Goal: Task Accomplishment & Management: Complete application form

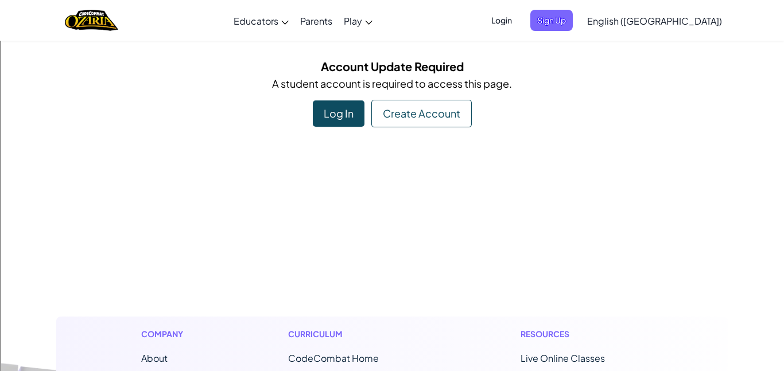
click at [420, 115] on div "Create Account" at bounding box center [421, 114] width 100 height 28
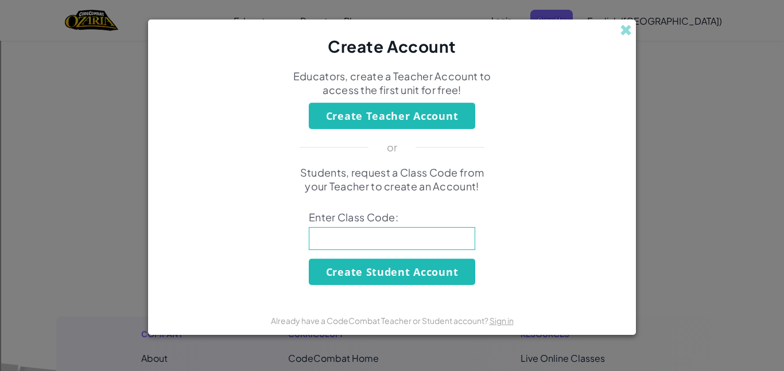
click at [360, 237] on input at bounding box center [392, 238] width 166 height 23
type input "parkwantleg"
click at [367, 270] on button "Create Student Account" at bounding box center [392, 272] width 166 height 26
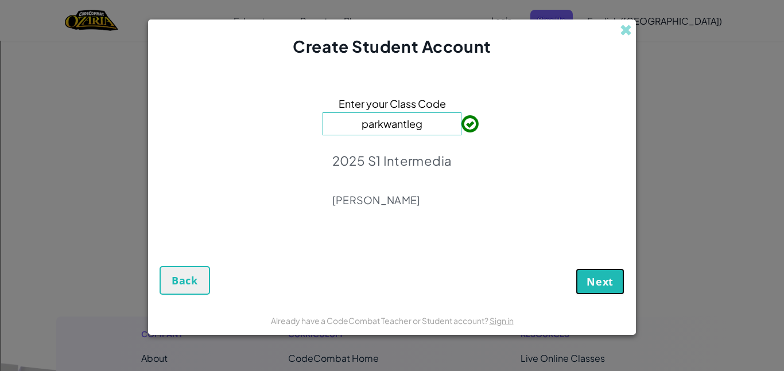
click at [599, 283] on span "Next" at bounding box center [599, 282] width 27 height 14
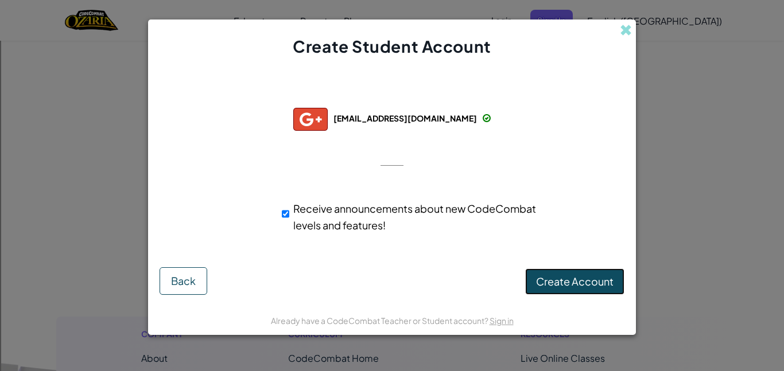
click at [570, 279] on span "Create Account" at bounding box center [574, 281] width 77 height 13
click at [567, 278] on button "Create Account" at bounding box center [574, 281] width 99 height 26
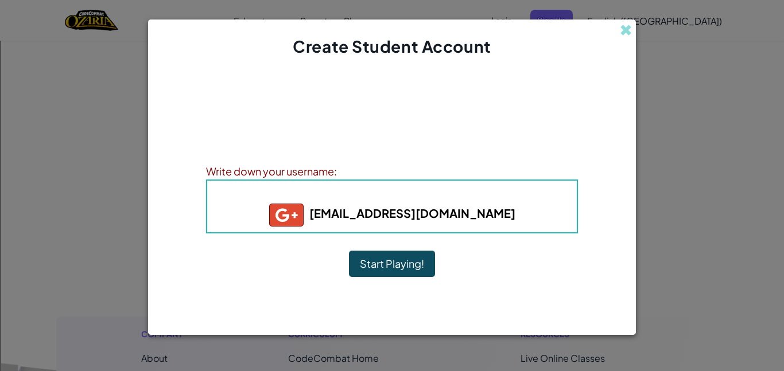
click at [372, 263] on button "Start Playing!" at bounding box center [392, 264] width 86 height 26
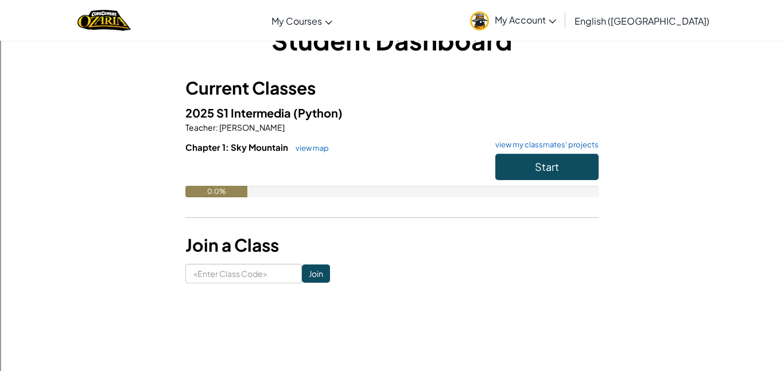
scroll to position [30, 0]
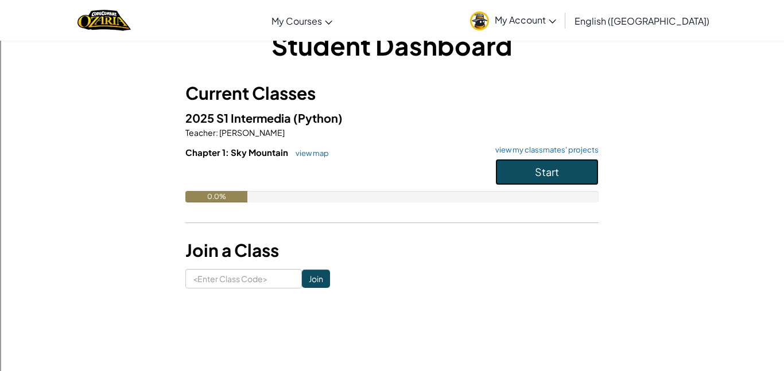
click at [544, 168] on span "Start" at bounding box center [547, 171] width 24 height 13
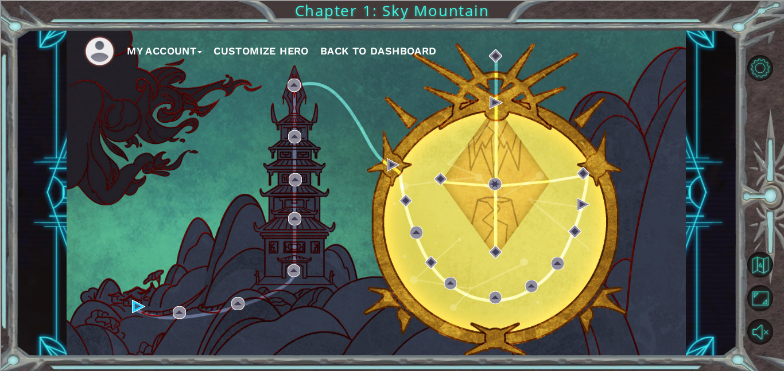
click at [103, 49] on img at bounding box center [100, 52] width 32 height 32
click at [135, 54] on button "My Account" at bounding box center [164, 50] width 75 height 17
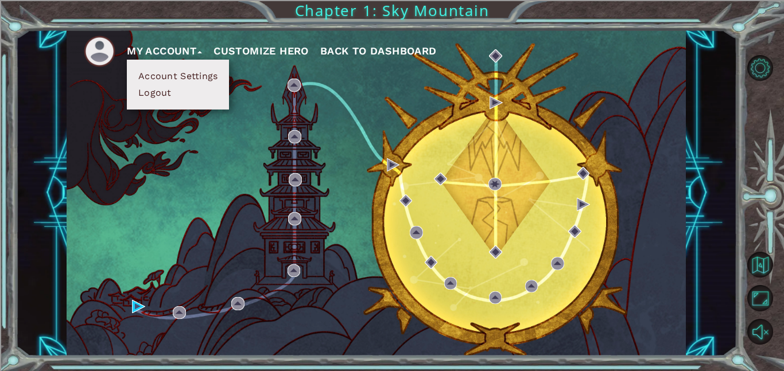
click at [275, 108] on div "My Account Account Settings Logout Customize Hero Back to Dashboard" at bounding box center [376, 193] width 619 height 326
